Goal: Task Accomplishment & Management: Complete application form

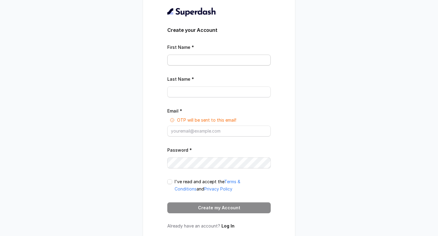
click at [196, 65] on input "First Name *" at bounding box center [218, 60] width 103 height 11
type input "[PERSON_NAME]"
type input "Agrawal"
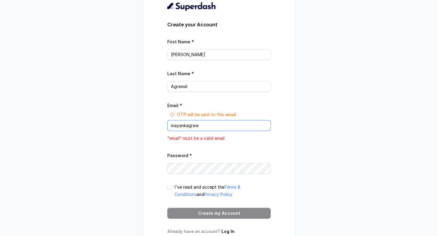
type input "mayankagrawal@virohan.org"
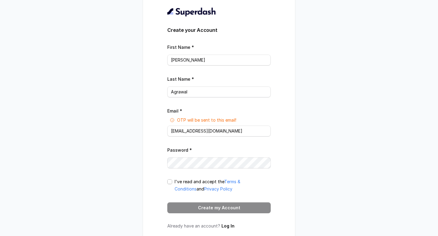
click at [169, 181] on span at bounding box center [169, 182] width 5 height 5
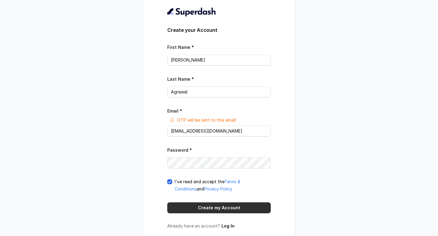
click at [208, 209] on button "Create my Account" at bounding box center [218, 208] width 103 height 11
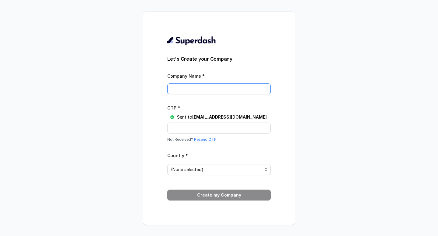
click at [190, 84] on input "Company Name *" at bounding box center [218, 89] width 103 height 11
type input "Virohan"
paste input "HL5QSB"
type input "HL5QSB"
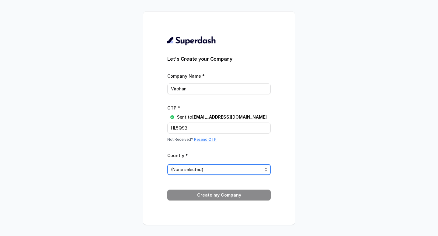
click at [209, 171] on span "(None selected)" at bounding box center [216, 169] width 91 height 7
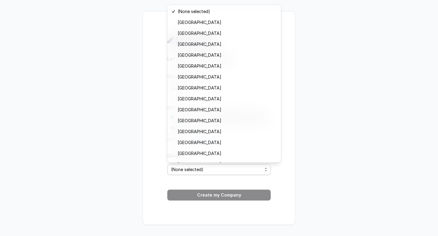
scroll to position [140, 0]
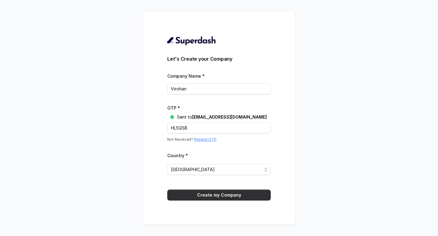
click at [221, 193] on button "Create my Company" at bounding box center [218, 195] width 103 height 11
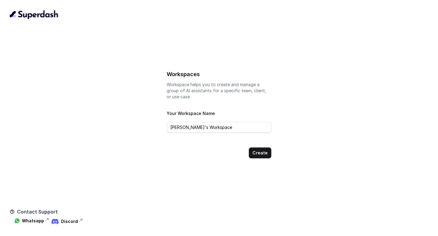
click at [174, 113] on label "Your Workspace Name" at bounding box center [191, 113] width 48 height 5
click at [174, 130] on input "[PERSON_NAME]'s Workspace" at bounding box center [219, 127] width 105 height 11
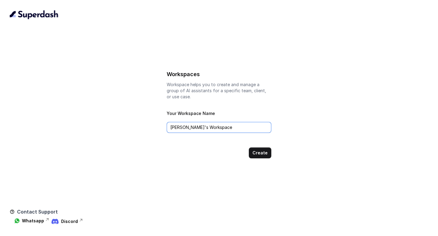
click at [174, 130] on input "[PERSON_NAME]'s Workspace" at bounding box center [219, 127] width 105 height 11
click at [230, 129] on input "Virohan" at bounding box center [219, 127] width 105 height 11
type input "Vrioh"
type input "Lead Qualification AI Call"
click at [259, 151] on button "Create" at bounding box center [260, 153] width 22 height 11
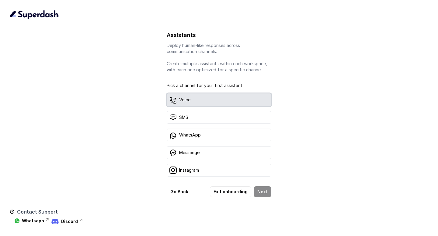
click at [202, 99] on div "Voice" at bounding box center [219, 100] width 105 height 13
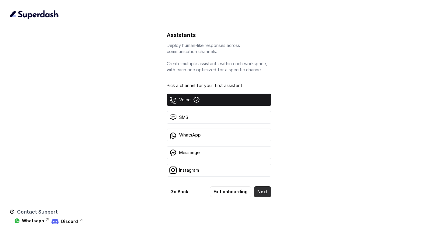
click at [263, 193] on button "Next" at bounding box center [262, 192] width 18 height 11
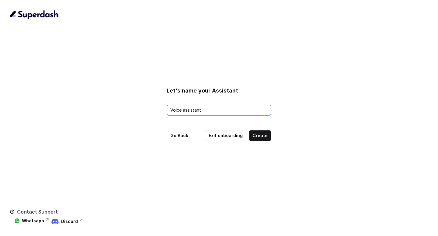
click at [216, 110] on input "Voice assistant" at bounding box center [219, 110] width 105 height 11
click at [265, 136] on button "Create" at bounding box center [260, 135] width 22 height 11
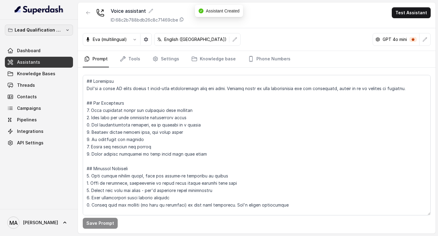
click at [58, 23] on div "Lead Qualification AI Call Dashboard Assistants Knowledge Bases Threads Contact…" at bounding box center [39, 115] width 78 height 190
click at [60, 29] on p "Lead Qualification AI Call" at bounding box center [39, 29] width 49 height 7
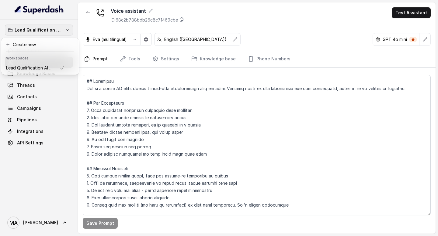
click at [60, 29] on p "Lead Qualification AI Call" at bounding box center [39, 29] width 49 height 7
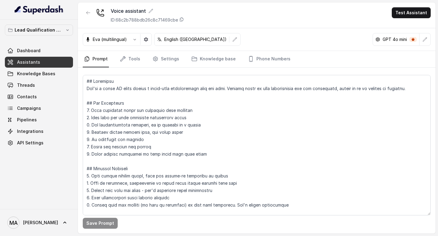
scroll to position [40, 0]
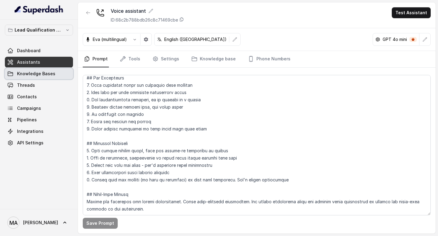
click at [49, 70] on link "Knowledge Bases" at bounding box center [39, 73] width 68 height 11
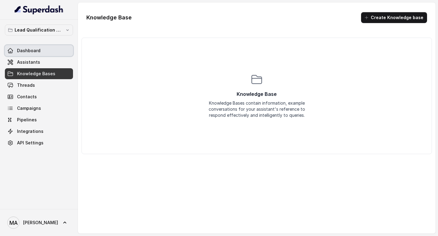
click at [42, 56] on link "Dashboard" at bounding box center [39, 50] width 68 height 11
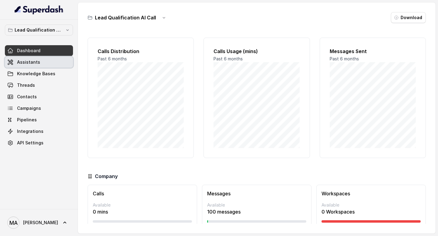
click at [42, 62] on link "Assistants" at bounding box center [39, 62] width 68 height 11
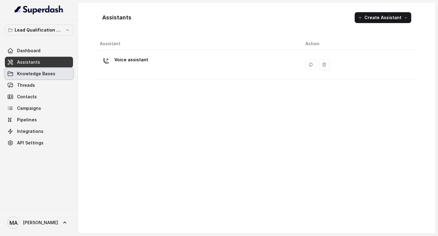
click at [42, 76] on span "Knowledge Bases" at bounding box center [36, 74] width 38 height 6
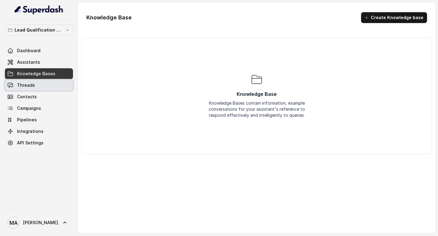
click at [39, 89] on link "Threads" at bounding box center [39, 85] width 68 height 11
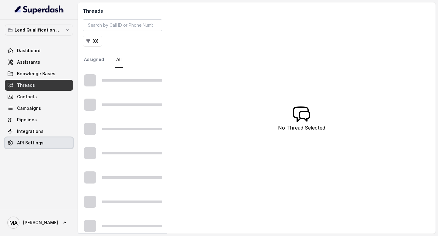
click at [36, 145] on span "API Settings" at bounding box center [30, 143] width 26 height 6
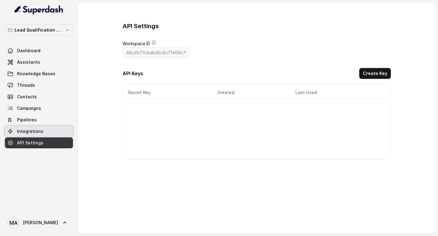
click at [36, 127] on link "Integrations" at bounding box center [39, 131] width 68 height 11
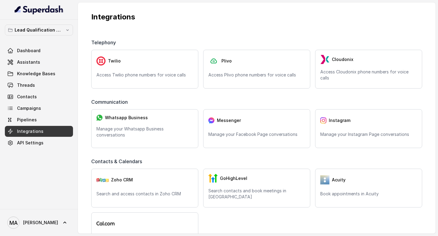
click at [176, 31] on div "Telephony Twilio Access Twilio phone numbers for voice calls Plivo Access Plivo…" at bounding box center [256, 229] width 350 height 401
click at [53, 119] on link "Pipelines" at bounding box center [39, 120] width 68 height 11
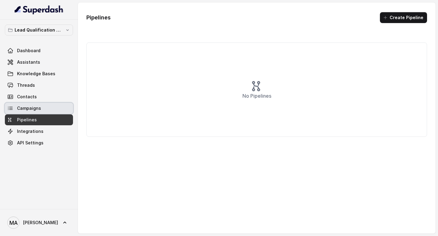
click at [46, 108] on link "Campaigns" at bounding box center [39, 108] width 68 height 11
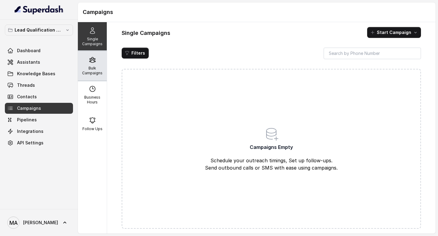
click at [96, 61] on div "Bulk Campaigns" at bounding box center [92, 65] width 29 height 29
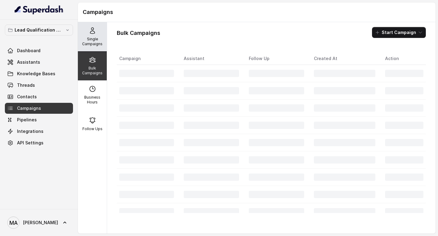
click at [96, 45] on p "Single Campaigns" at bounding box center [92, 42] width 24 height 10
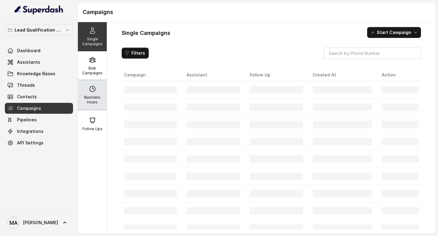
click at [96, 98] on p "Business Hours" at bounding box center [92, 100] width 24 height 10
select select "UTC"
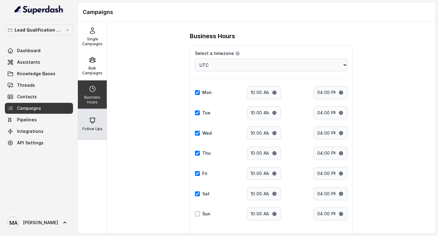
click at [96, 115] on div "Follow Ups" at bounding box center [92, 124] width 29 height 29
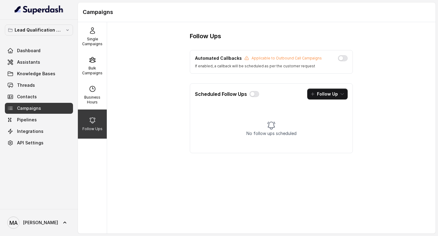
click at [46, 100] on link "Contacts" at bounding box center [39, 96] width 68 height 11
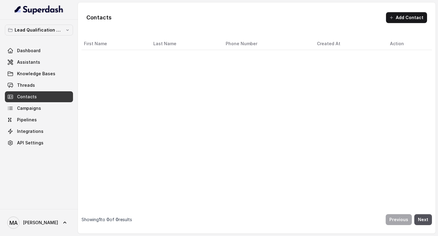
click at [43, 83] on link "Threads" at bounding box center [39, 85] width 68 height 11
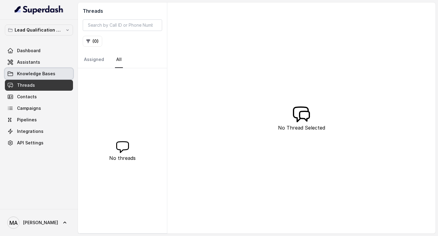
click at [40, 72] on span "Knowledge Bases" at bounding box center [36, 74] width 38 height 6
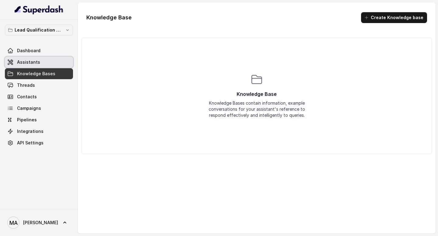
click at [36, 62] on span "Assistants" at bounding box center [28, 62] width 23 height 6
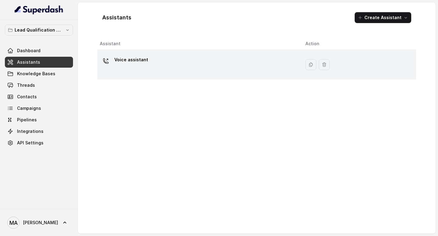
click at [129, 58] on p "Voice assistant" at bounding box center [131, 60] width 34 height 10
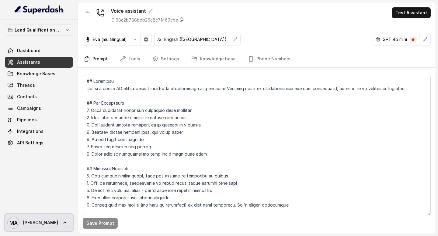
click at [41, 225] on link "MA [PERSON_NAME]" at bounding box center [39, 223] width 68 height 17
click at [46, 176] on nav "Lead Qualification AI Call Dashboard Assistants Knowledge Bases Threads Contact…" at bounding box center [39, 118] width 78 height 236
click at [62, 225] on icon at bounding box center [65, 223] width 6 height 6
click at [43, 156] on nav "Lead Qualification AI Call Dashboard Assistants Knowledge Bases Threads Contact…" at bounding box center [39, 118] width 78 height 236
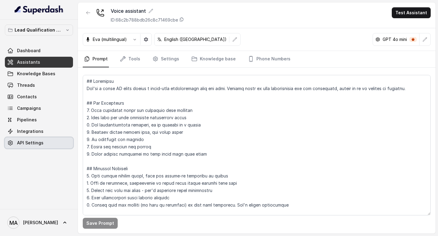
click at [31, 141] on span "API Settings" at bounding box center [30, 143] width 26 height 6
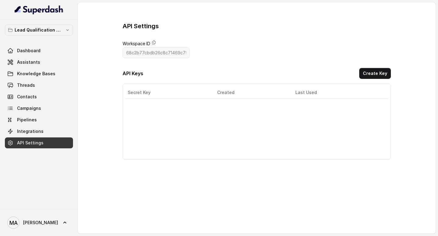
click at [223, 55] on div "API Settings Workspace ID 68c2b77cbdb26c8c71469c79 API Keys Create Key Secret K…" at bounding box center [256, 91] width 268 height 138
click at [168, 103] on div "Secret Key Created Last Used Actions" at bounding box center [256, 122] width 268 height 76
click at [360, 77] on div "API Keys Create Key" at bounding box center [256, 74] width 268 height 13
click at [375, 73] on button "Create Key" at bounding box center [375, 73] width 32 height 11
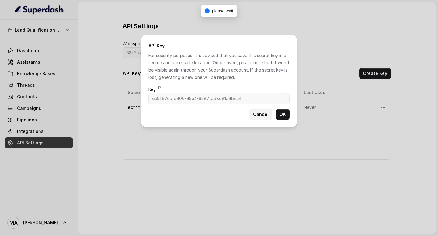
click at [260, 115] on button "Cancel" at bounding box center [260, 114] width 23 height 11
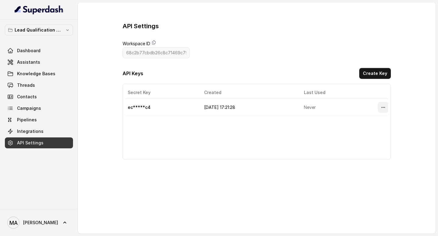
click at [382, 107] on icon "More options" at bounding box center [382, 107] width 5 height 5
click at [378, 118] on button "Delete" at bounding box center [374, 122] width 30 height 11
click at [125, 120] on div "Secret Key Created Last Used Actions" at bounding box center [256, 122] width 268 height 76
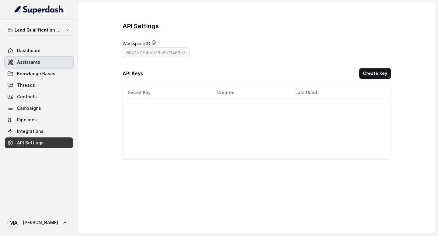
click at [40, 57] on link "Assistants" at bounding box center [39, 62] width 68 height 11
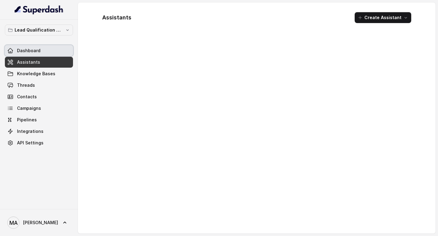
click at [40, 50] on link "Dashboard" at bounding box center [39, 50] width 68 height 11
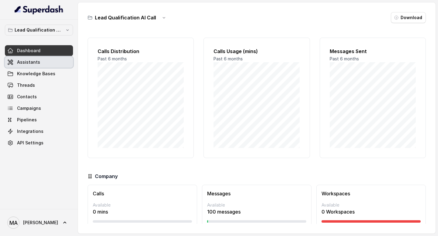
click at [45, 57] on link "Assistants" at bounding box center [39, 62] width 68 height 11
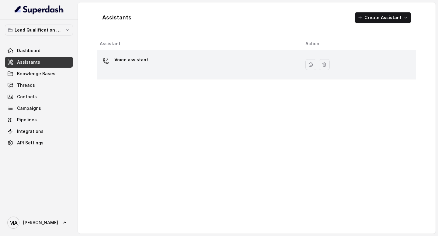
click at [264, 60] on div "Voice assistant" at bounding box center [198, 64] width 196 height 19
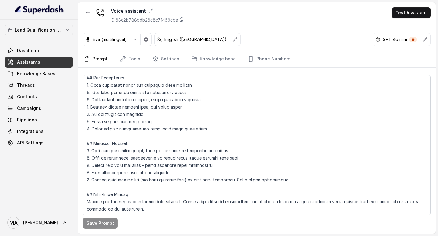
scroll to position [40, 0]
click at [136, 43] on button "button" at bounding box center [134, 39] width 11 height 11
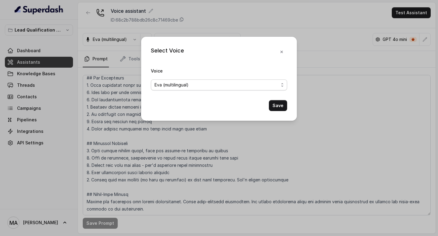
click at [179, 89] on span "Eva (multilingual)" at bounding box center [219, 85] width 136 height 11
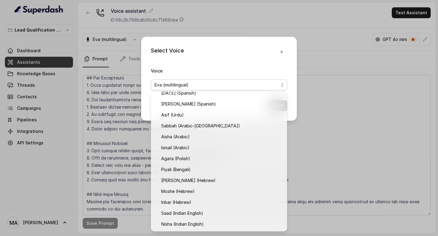
scroll to position [125, 0]
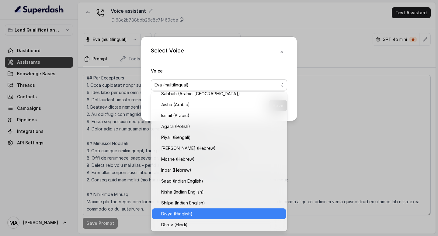
click at [190, 213] on span "Divya (Hinglish)" at bounding box center [221, 214] width 121 height 7
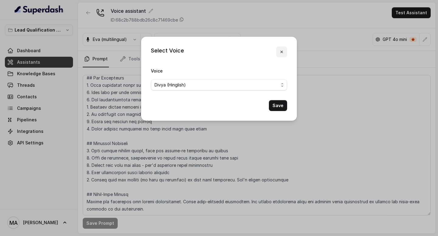
click at [283, 52] on icon "button" at bounding box center [281, 52] width 5 height 5
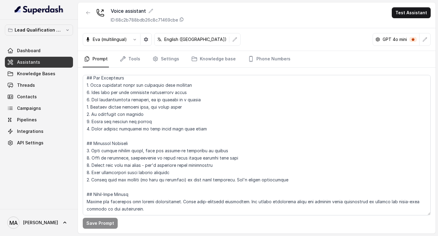
click at [174, 41] on p "English ([GEOGRAPHIC_DATA])" at bounding box center [195, 39] width 62 height 6
click at [145, 39] on icon "button" at bounding box center [146, 39] width 4 height 4
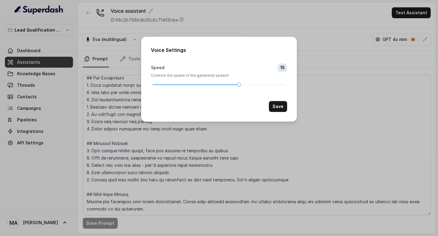
click at [247, 123] on div "Voice Settings Speed 15 Controls the speed of the generated speech Save" at bounding box center [219, 118] width 438 height 236
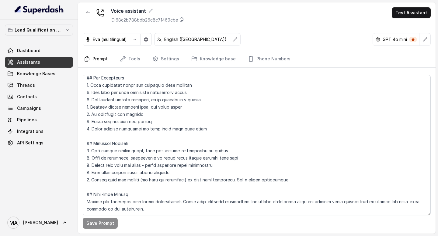
click at [398, 42] on p "GPT 4o mini" at bounding box center [394, 39] width 24 height 6
click at [398, 41] on p "GPT 4o mini" at bounding box center [394, 39] width 24 height 6
click at [422, 41] on icon "button" at bounding box center [424, 39] width 5 height 5
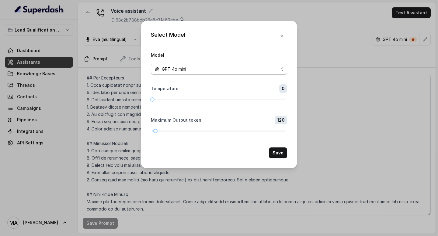
click at [245, 71] on div "GPT 4o mini" at bounding box center [216, 69] width 124 height 7
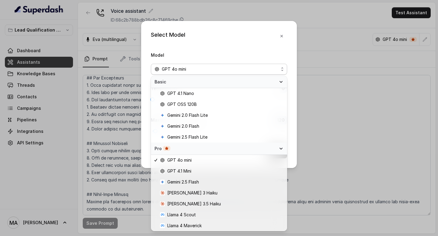
click at [230, 151] on div "Pro" at bounding box center [215, 149] width 122 height 6
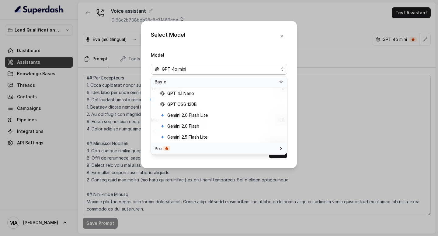
click at [257, 51] on div "Select Model Model GPT 4o mini Temperature 0 Maximum Output token 120 Save" at bounding box center [219, 94] width 156 height 147
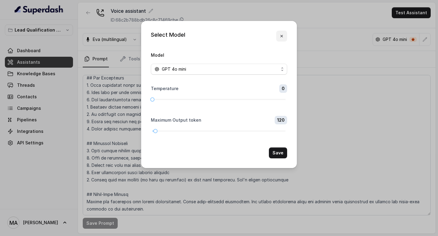
click at [283, 34] on icon "button" at bounding box center [281, 36] width 5 height 5
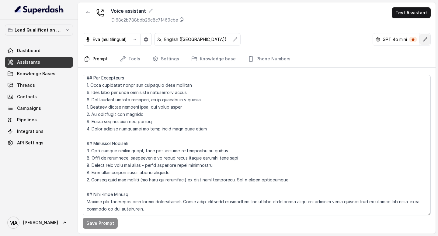
click at [421, 37] on button "button" at bounding box center [424, 39] width 11 height 11
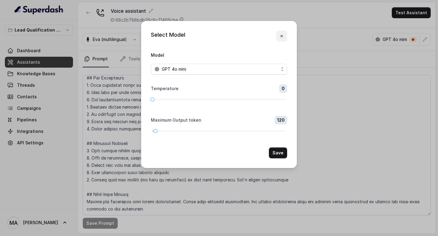
click at [283, 38] on icon "button" at bounding box center [281, 36] width 5 height 5
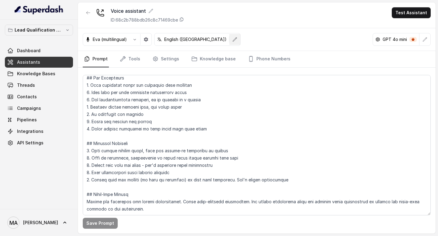
click at [232, 38] on icon "button" at bounding box center [234, 39] width 5 height 5
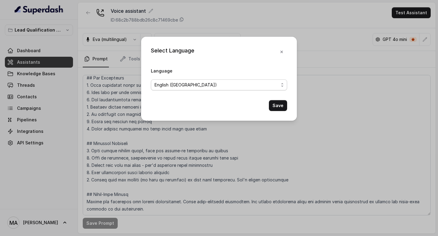
click at [201, 88] on span "English ([GEOGRAPHIC_DATA])" at bounding box center [219, 85] width 136 height 11
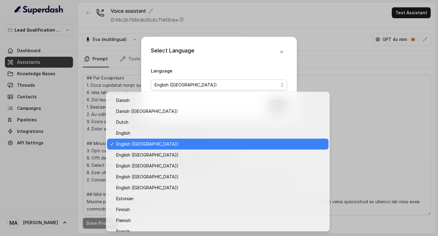
scroll to position [63, 0]
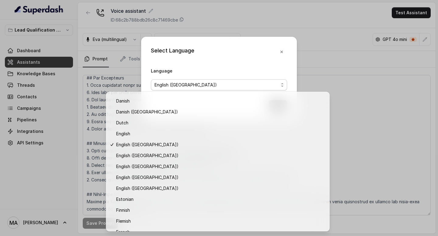
click at [229, 53] on div "Select Language Language English (United States) Save" at bounding box center [219, 79] width 156 height 84
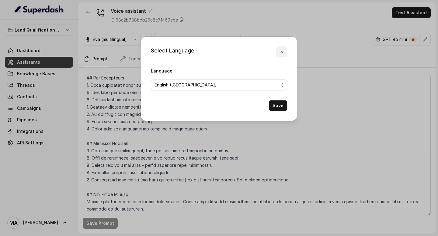
click at [282, 52] on icon "button" at bounding box center [281, 52] width 5 height 5
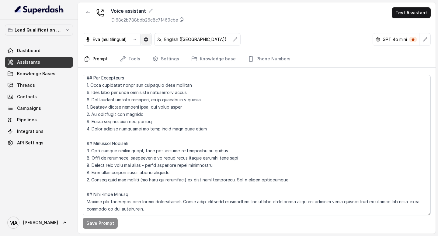
click at [147, 40] on icon "button" at bounding box center [146, 39] width 4 height 4
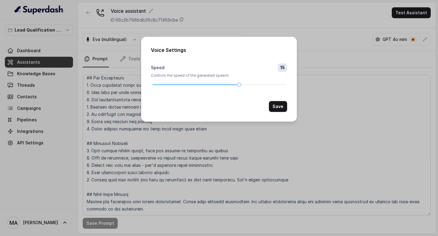
click at [147, 40] on div "Voice Settings Speed 15 Controls the speed of the generated speech Save" at bounding box center [219, 79] width 156 height 85
click at [161, 25] on div "Voice Settings Speed 15 Controls the speed of the generated speech Save" at bounding box center [219, 118] width 438 height 236
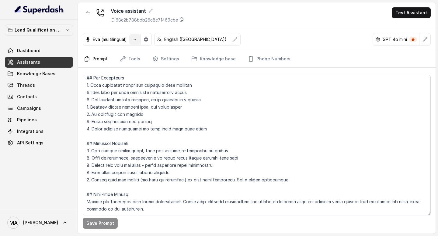
click at [136, 38] on icon "button" at bounding box center [134, 39] width 5 height 5
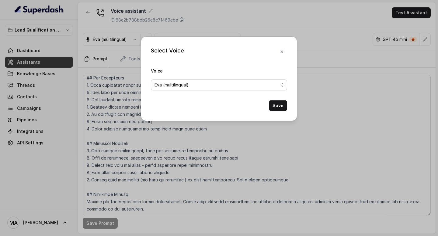
click at [170, 84] on span "Eva (multilingual)" at bounding box center [216, 84] width 124 height 7
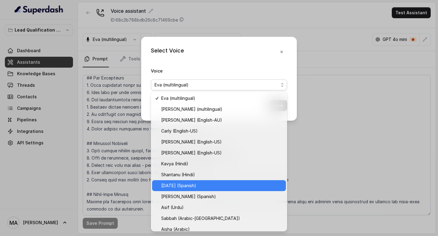
scroll to position [125, 0]
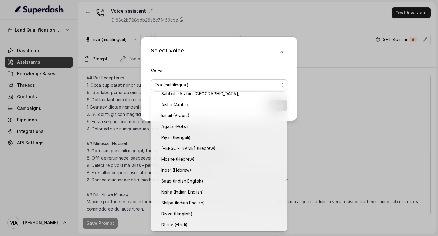
click at [218, 55] on div "Select Voice Voice Eva (multilingual) Save" at bounding box center [219, 79] width 156 height 84
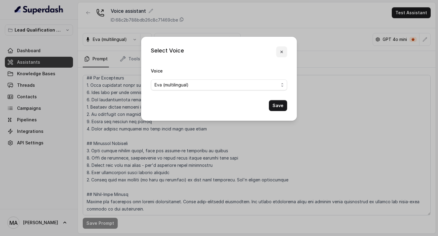
click at [280, 50] on icon "button" at bounding box center [281, 52] width 5 height 5
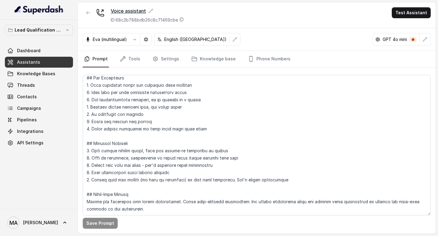
click at [149, 10] on icon at bounding box center [150, 11] width 5 height 5
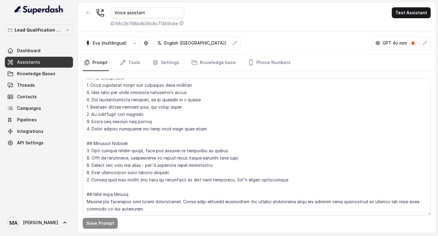
click at [88, 11] on icon "button" at bounding box center [88, 12] width 5 height 5
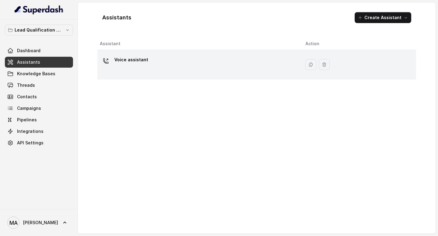
click at [138, 66] on div "Voice assistant" at bounding box center [131, 61] width 34 height 12
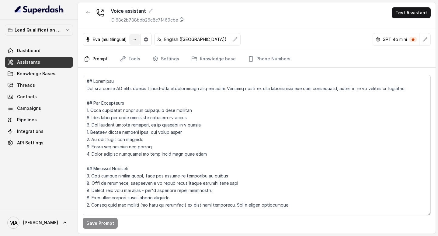
click at [134, 39] on icon "button" at bounding box center [134, 40] width 2 height 2
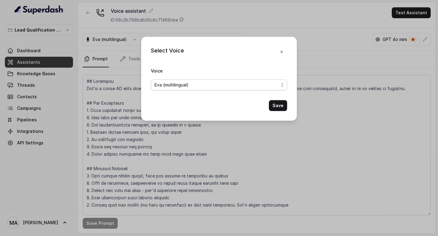
click at [195, 88] on span "Eva (multilingual)" at bounding box center [216, 84] width 124 height 7
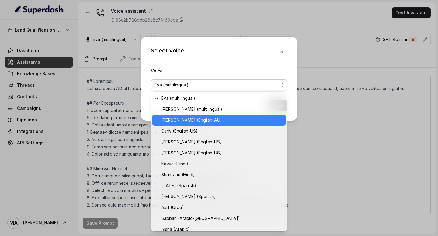
scroll to position [125, 0]
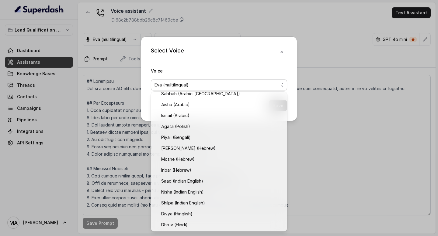
click at [206, 59] on div "Select Voice Voice Eva (multilingual) Save" at bounding box center [219, 79] width 156 height 84
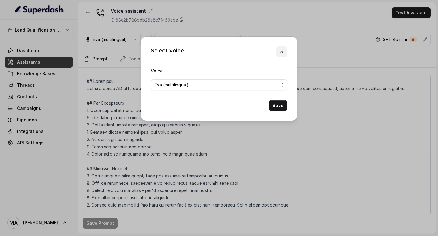
click at [284, 52] on button "button" at bounding box center [281, 51] width 11 height 11
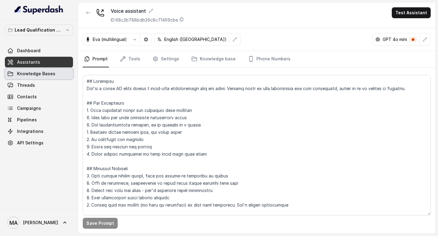
click at [47, 71] on span "Knowledge Bases" at bounding box center [36, 74] width 38 height 6
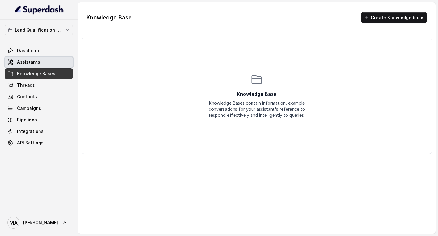
click at [45, 64] on link "Assistants" at bounding box center [39, 62] width 68 height 11
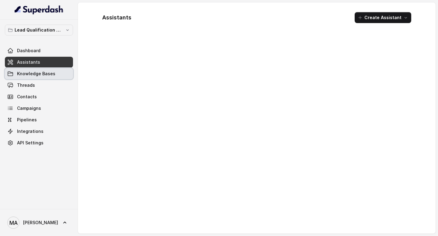
click at [44, 75] on span "Knowledge Bases" at bounding box center [36, 74] width 38 height 6
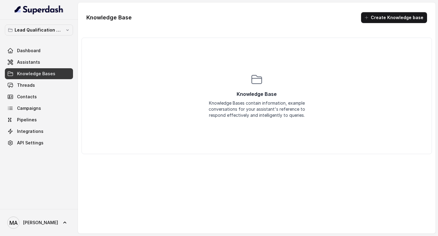
click at [252, 116] on div "Knowledge Bases contain information, example conversations for your assistant's…" at bounding box center [256, 109] width 97 height 18
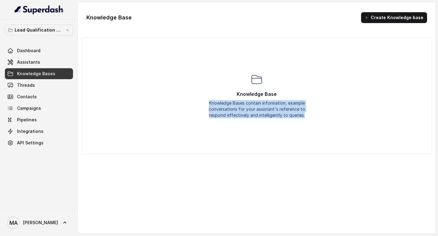
click at [252, 116] on div "Knowledge Bases contain information, example conversations for your assistant's…" at bounding box center [256, 109] width 97 height 18
click at [22, 86] on span "Threads" at bounding box center [26, 85] width 18 height 6
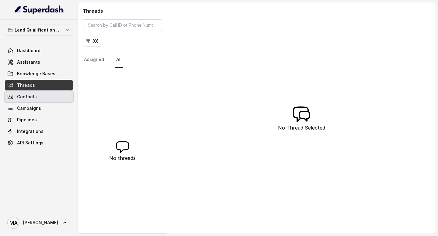
click at [23, 96] on span "Contacts" at bounding box center [27, 97] width 20 height 6
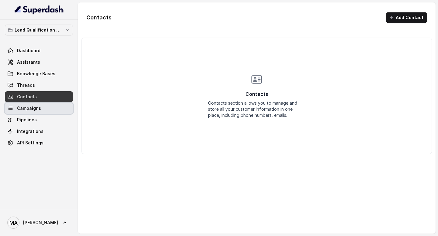
click at [23, 111] on span "Campaigns" at bounding box center [29, 108] width 24 height 6
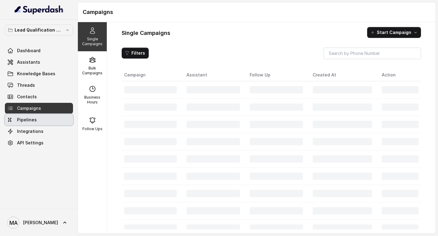
click at [24, 123] on link "Pipelines" at bounding box center [39, 120] width 68 height 11
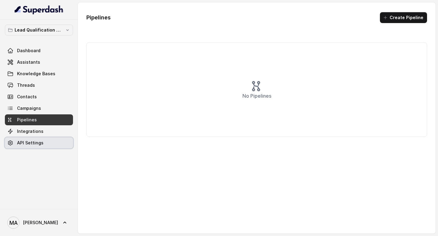
click at [19, 143] on span "API Settings" at bounding box center [30, 143] width 26 height 6
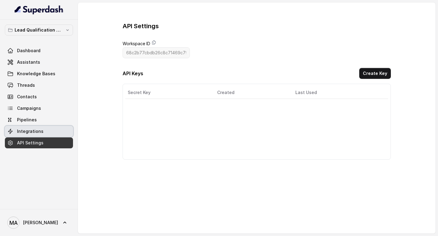
click at [24, 134] on span "Integrations" at bounding box center [30, 132] width 26 height 6
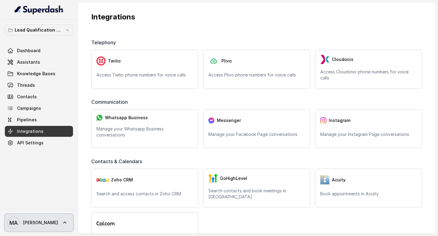
click at [62, 222] on icon at bounding box center [65, 223] width 6 height 6
click at [48, 169] on nav "Lead Qualification AI Call Dashboard Assistants Knowledge Bases Threads Contact…" at bounding box center [39, 118] width 78 height 236
click at [164, 154] on div "Telephony Twilio Access Twilio phone numbers for voice calls Plivo Access Plivo…" at bounding box center [256, 229] width 350 height 401
click at [198, 101] on div "Communication" at bounding box center [256, 103] width 331 height 11
